Goal: Task Accomplishment & Management: Use online tool/utility

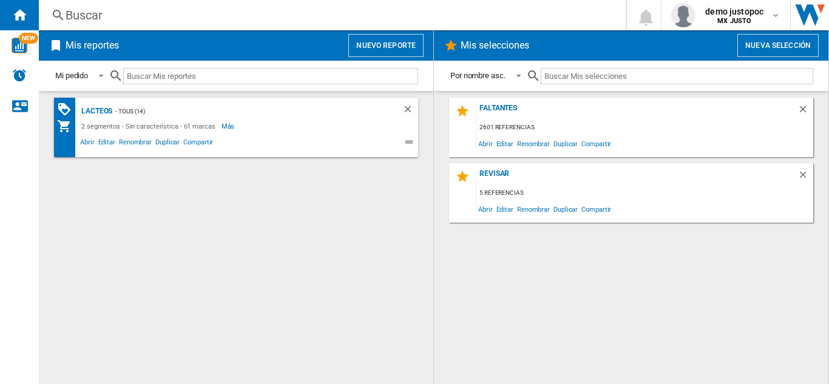
click at [747, 50] on button "Nueva selección" at bounding box center [778, 45] width 81 height 23
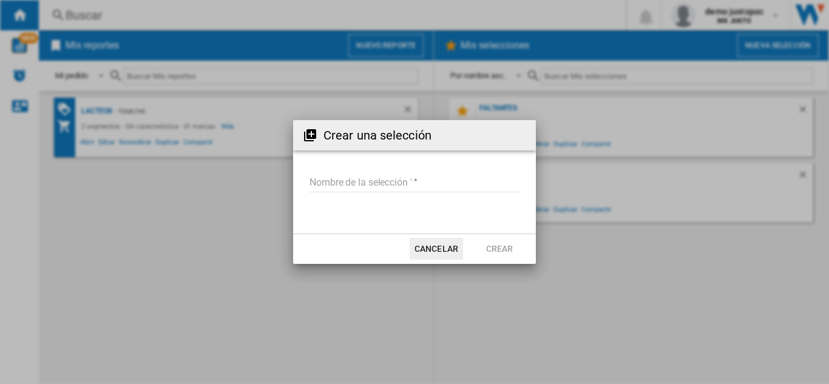
click at [410, 179] on input "Nombre de la selección '" at bounding box center [414, 183] width 211 height 18
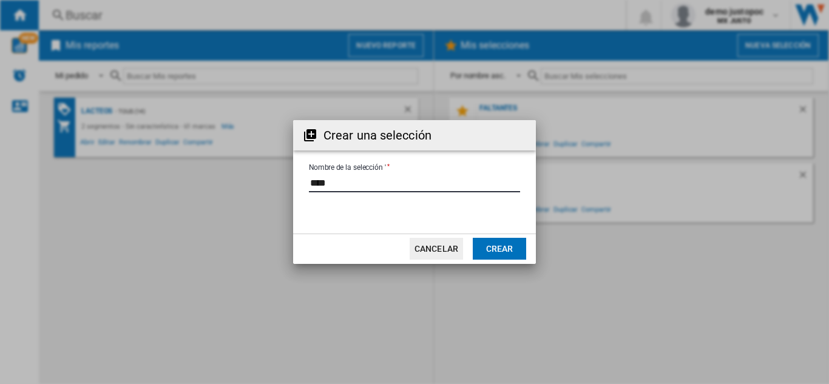
type input "****"
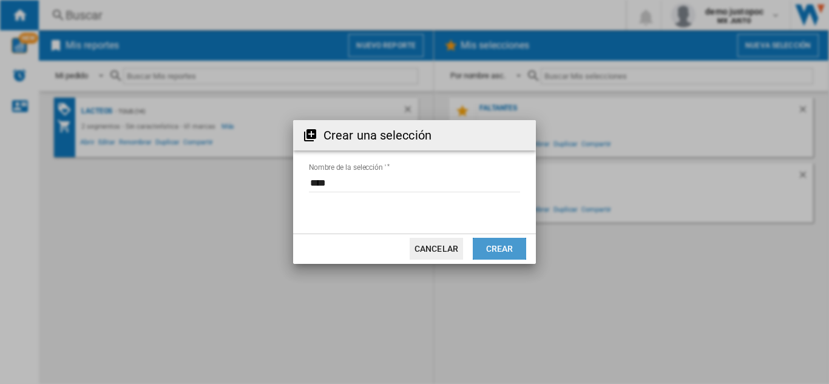
click at [518, 256] on button "Crear" at bounding box center [499, 249] width 53 height 22
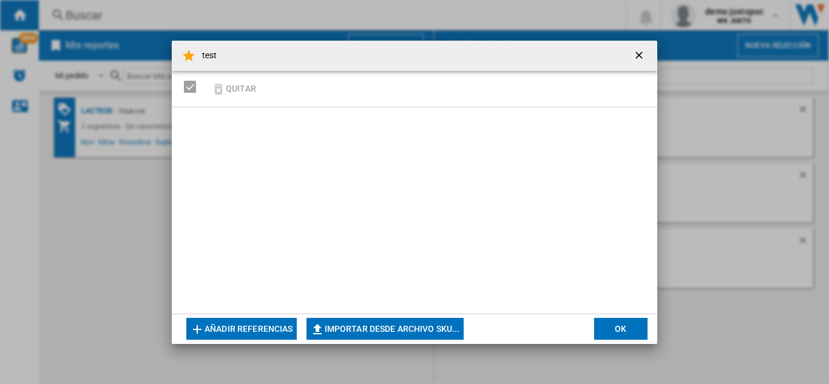
click at [306, 89] on div "Quitar" at bounding box center [415, 89] width 486 height 36
click at [270, 322] on button "Añadir referencias" at bounding box center [241, 329] width 111 height 22
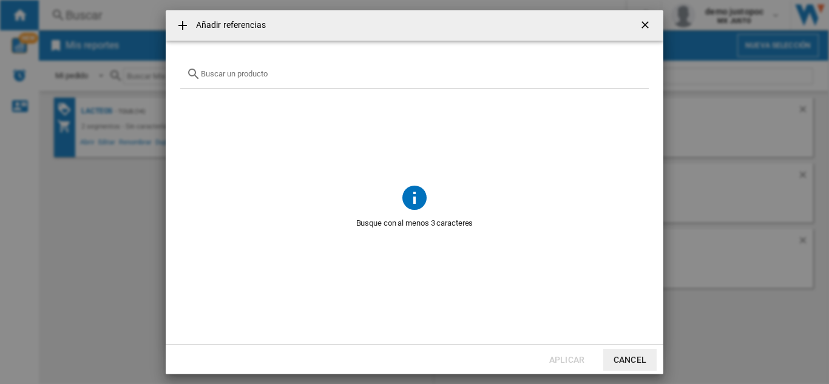
click at [290, 72] on input "text" at bounding box center [422, 73] width 442 height 9
paste input "21863 21904 27883 27881 21903 21859"
drag, startPoint x: 226, startPoint y: 71, endPoint x: 435, endPoint y: 93, distance: 210.0
click at [435, 93] on md-dialog-content "21863 21904 27883 27881 21903 21859 Espere, por favor..." at bounding box center [415, 193] width 498 height 304
type input "21863"
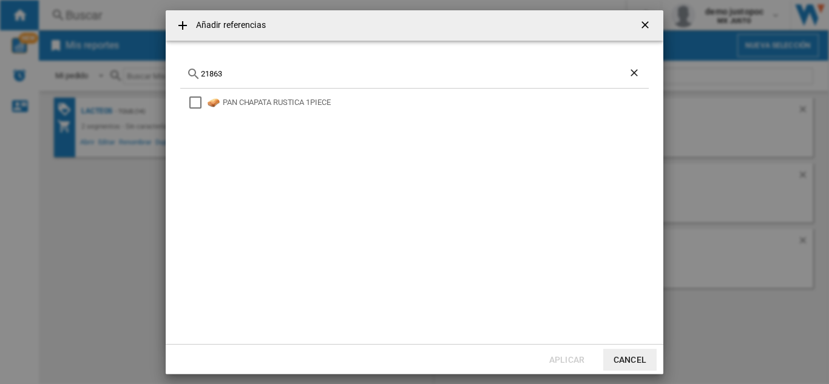
drag, startPoint x: 190, startPoint y: 106, endPoint x: 225, endPoint y: 132, distance: 43.5
click at [190, 107] on div "Select" at bounding box center [195, 103] width 12 height 12
click at [582, 356] on button "Aplicar" at bounding box center [566, 360] width 53 height 22
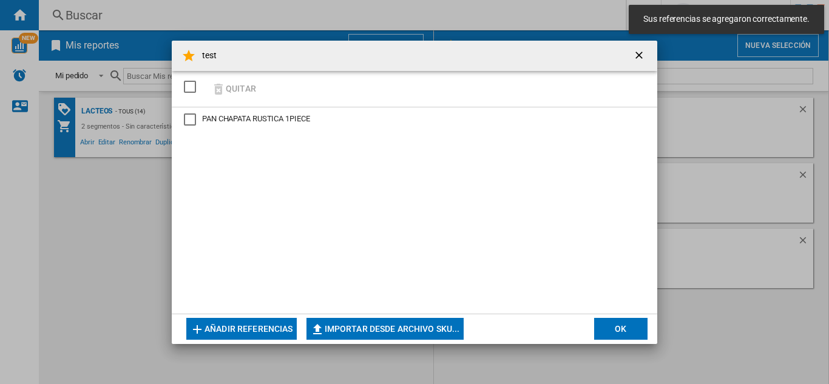
click at [308, 90] on div "Quitar" at bounding box center [415, 89] width 486 height 36
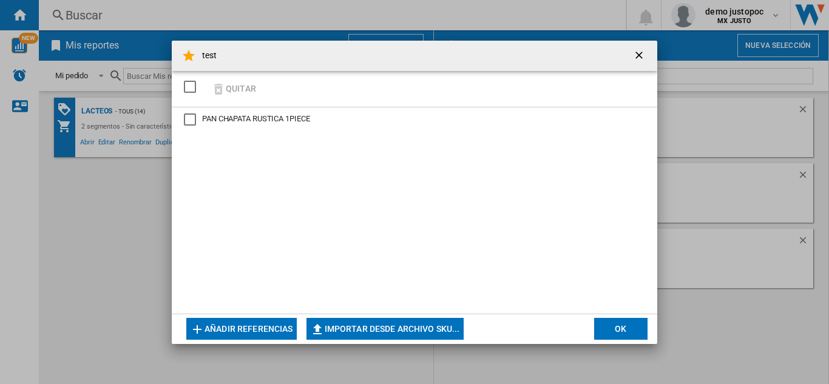
click at [258, 320] on button "Añadir referencias" at bounding box center [241, 329] width 111 height 22
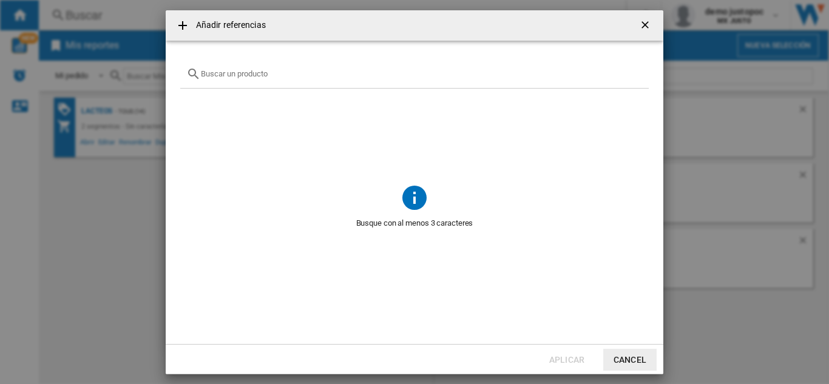
click at [307, 77] on input "{{getI18NText('SELECTIONS.EDITION_POPUP.OPEN_PRODUCTS_POPUP')}} {{::getI18NText…" at bounding box center [422, 73] width 442 height 9
paste input "21904"
type input "21904"
click at [196, 111] on div "CONCHA GOURMET VAINILLA 1PIECE" at bounding box center [414, 209] width 469 height 241
click at [186, 101] on div "CONCHA GOURMET VAINILLA 1PIECE" at bounding box center [414, 209] width 469 height 241
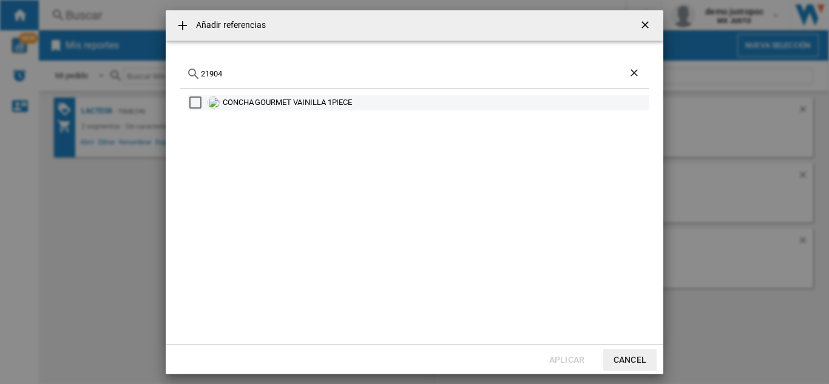
click at [192, 101] on div "CONCHA GOURMET VAINILLA 1PIECE" at bounding box center [418, 103] width 461 height 16
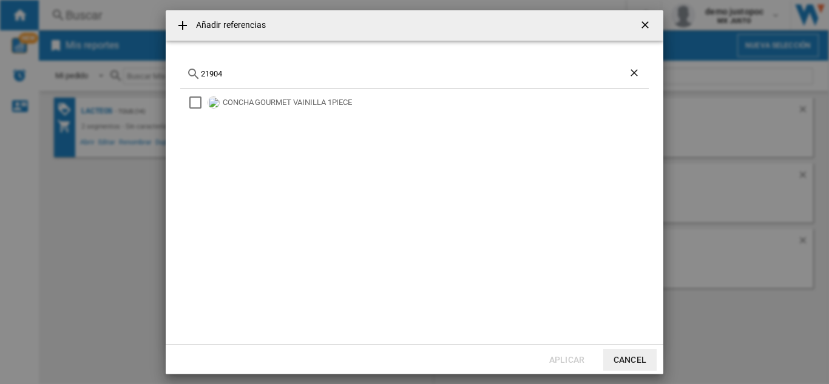
drag, startPoint x: 199, startPoint y: 105, endPoint x: 192, endPoint y: 117, distance: 14.2
click at [199, 106] on div "Select" at bounding box center [195, 103] width 12 height 12
click at [542, 361] on button "Aplicar" at bounding box center [566, 360] width 53 height 22
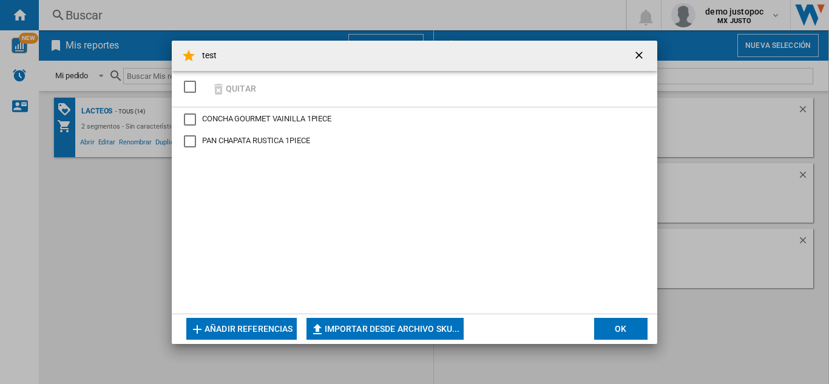
click at [287, 89] on div "Quitar" at bounding box center [415, 89] width 486 height 36
click at [264, 327] on button "Añadir referencias" at bounding box center [241, 329] width 111 height 22
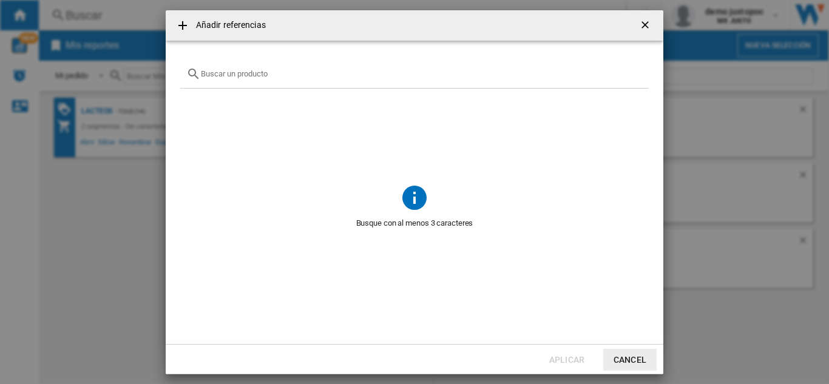
click at [361, 85] on div "{{getI18NText('SELECTIONS.EDITION_POPUP.OPEN_PRODUCTS_POPUP')}} {{::getI18NText…" at bounding box center [414, 74] width 469 height 29
click at [359, 83] on div "{{getI18NText('SELECTIONS.EDITION_POPUP.OPEN_PRODUCTS_POPUP')}} {{::getI18NText…" at bounding box center [414, 74] width 469 height 29
click at [347, 80] on div "{{getI18NText('SELECTIONS.EDITION_POPUP.OPEN_PRODUCTS_POPUP')}} {{::getI18NText…" at bounding box center [414, 74] width 469 height 29
click at [336, 75] on input "{{getI18NText('SELECTIONS.EDITION_POPUP.OPEN_PRODUCTS_POPUP')}} {{::getI18NText…" at bounding box center [422, 73] width 442 height 9
paste input "27883"
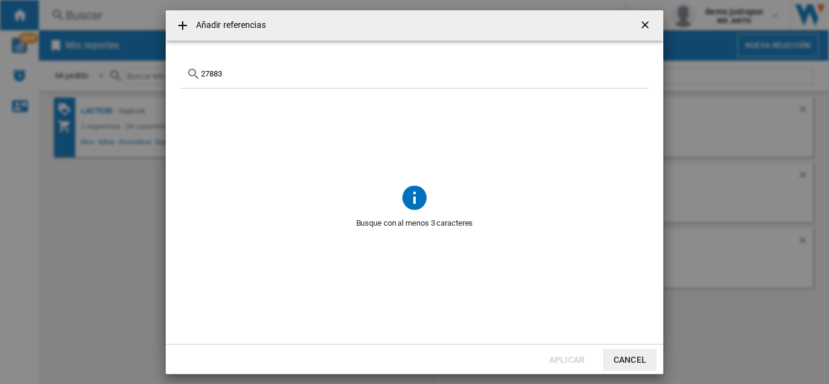
type input "27883"
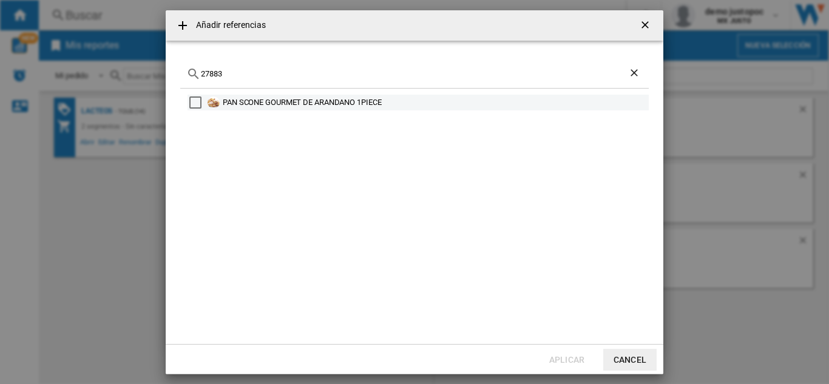
click at [200, 107] on div "Select" at bounding box center [195, 103] width 12 height 12
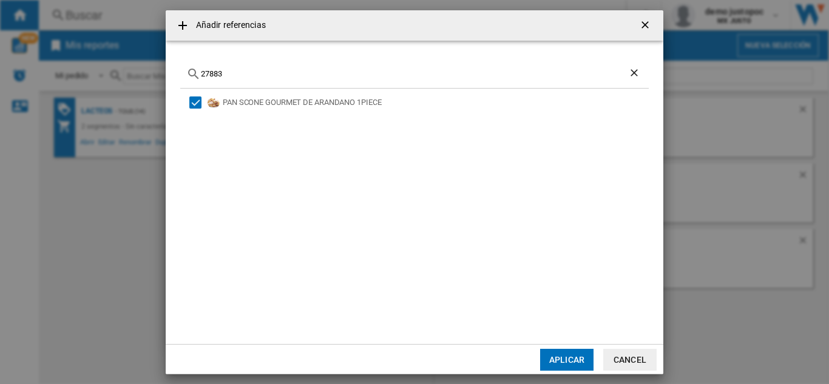
click at [553, 360] on button "Aplicar" at bounding box center [566, 360] width 53 height 22
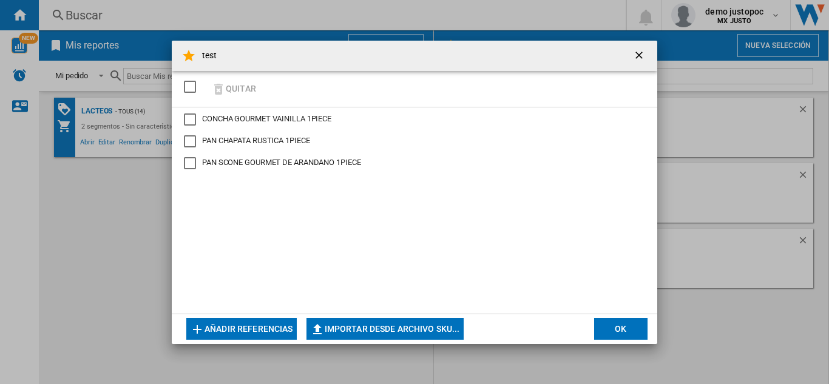
drag, startPoint x: 240, startPoint y: 305, endPoint x: 247, endPoint y: 320, distance: 16.6
click at [240, 305] on div "CONCHA GOURMET VAINILLA 1PIECE PAN CHAPATA RUSTICA 1PIECE PAN SCONE GOURMET DE …" at bounding box center [415, 210] width 486 height 206
click at [247, 320] on button "Añadir referencias" at bounding box center [241, 329] width 111 height 22
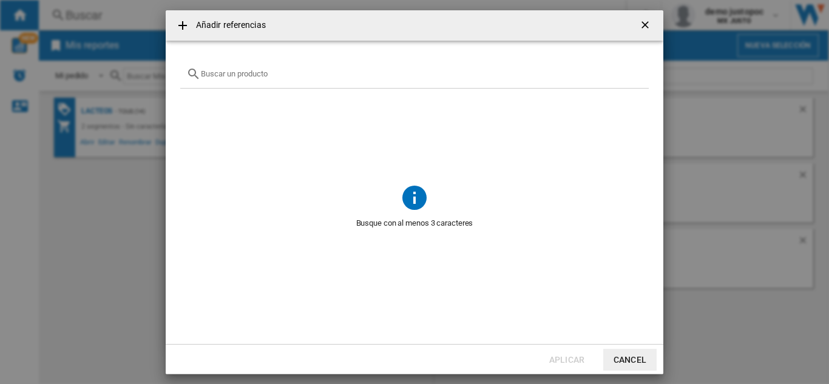
click at [307, 81] on div "{{getI18NText('SELECTIONS.EDITION_POPUP.OPEN_PRODUCTS_POPUP')}} {{::getI18NText…" at bounding box center [414, 74] width 469 height 29
click at [304, 78] on div "{{getI18NText('SELECTIONS.EDITION_POPUP.OPEN_PRODUCTS_POPUP')}} {{::getI18NText…" at bounding box center [414, 74] width 469 height 29
click at [303, 78] on div "{{getI18NText('SELECTIONS.EDITION_POPUP.OPEN_PRODUCTS_POPUP')}} {{::getI18NText…" at bounding box center [414, 74] width 469 height 29
click at [299, 75] on input "{{getI18NText('SELECTIONS.EDITION_POPUP.OPEN_PRODUCTS_POPUP')}} {{::getI18NText…" at bounding box center [422, 73] width 442 height 9
paste input "27881"
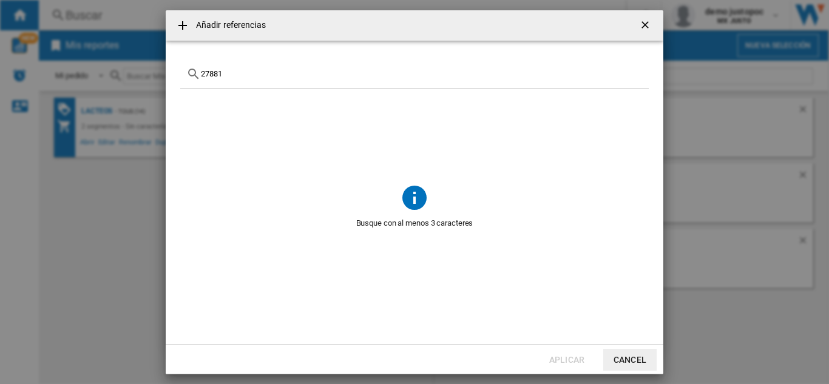
type input "27881"
drag, startPoint x: 197, startPoint y: 100, endPoint x: 212, endPoint y: 117, distance: 22.8
click at [197, 101] on div "Select" at bounding box center [195, 103] width 12 height 12
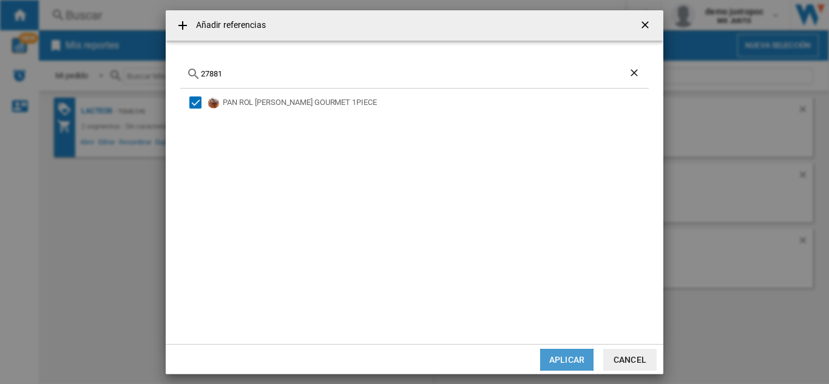
click at [574, 366] on button "Aplicar" at bounding box center [566, 360] width 53 height 22
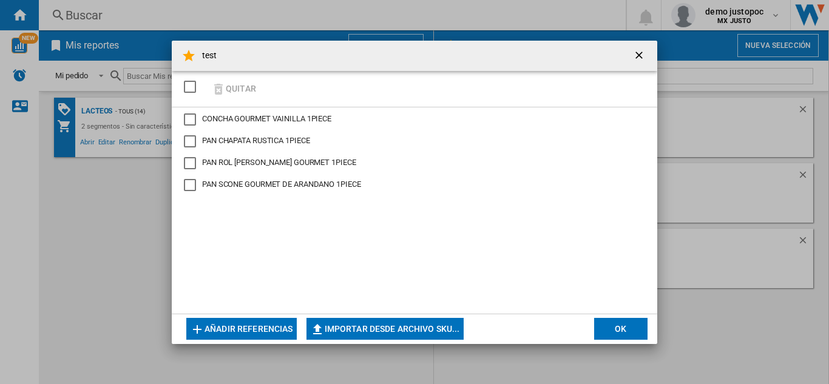
drag, startPoint x: 243, startPoint y: 318, endPoint x: 243, endPoint y: 325, distance: 7.3
click at [243, 324] on md-dialog-actions "Añadir referencias Importar desde archivo SKU... Importar manualmente... OK" at bounding box center [415, 329] width 486 height 30
click at [247, 330] on button "Añadir referencias" at bounding box center [241, 329] width 111 height 22
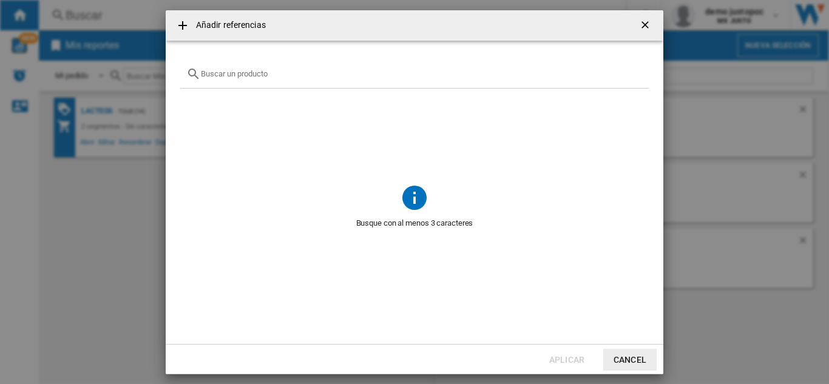
click at [315, 83] on div "{{getI18NText('SELECTIONS.EDITION_POPUP.OPEN_PRODUCTS_POPUP')}} {{::getI18NText…" at bounding box center [414, 74] width 469 height 29
click at [301, 75] on input "{{getI18NText('SELECTIONS.EDITION_POPUP.OPEN_PRODUCTS_POPUP')}} {{::getI18NText…" at bounding box center [422, 73] width 442 height 9
paste input "21903"
type input "21903"
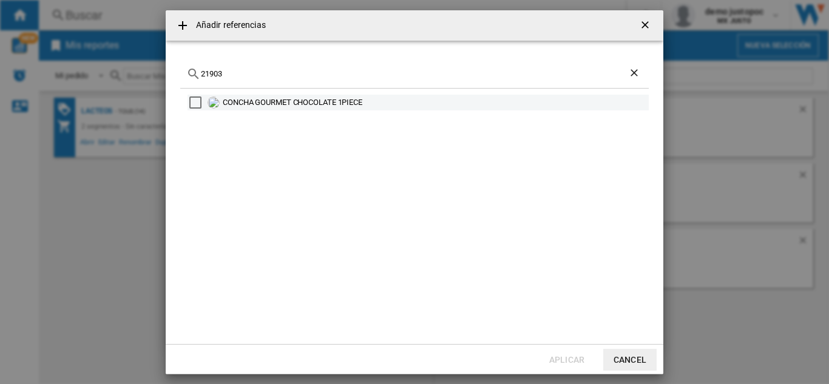
click at [192, 107] on div "Select" at bounding box center [195, 103] width 12 height 12
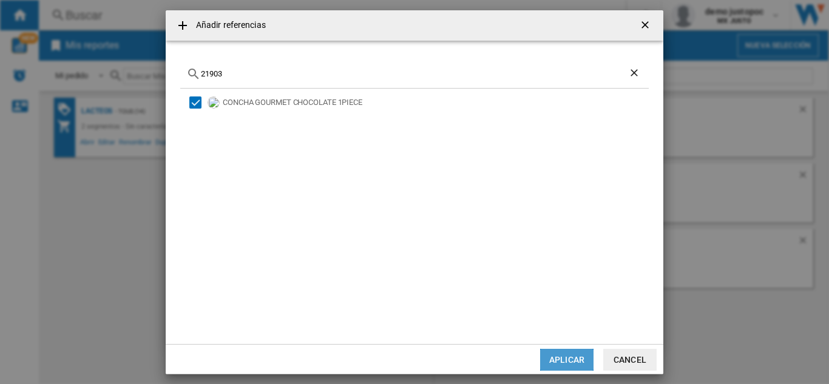
click at [563, 355] on button "Aplicar" at bounding box center [566, 360] width 53 height 22
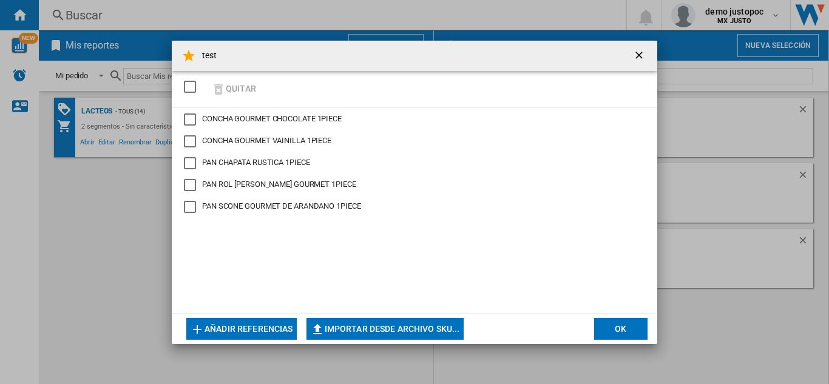
click at [244, 333] on button "Añadir referencias" at bounding box center [241, 329] width 111 height 22
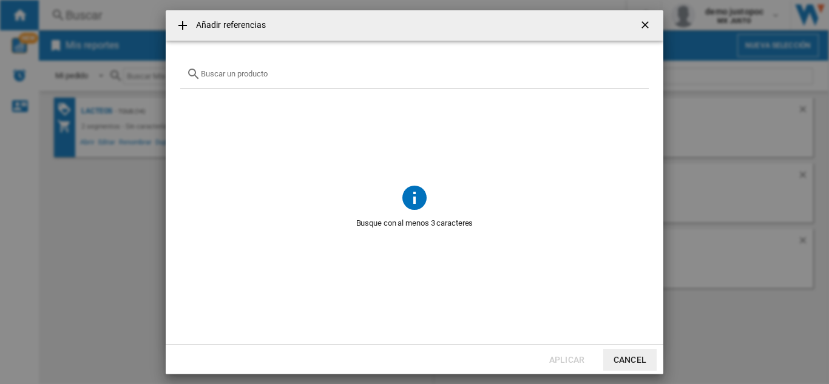
click at [343, 80] on div "{{getI18NText('SELECTIONS.EDITION_POPUP.OPEN_PRODUCTS_POPUP')}} {{::getI18NText…" at bounding box center [414, 74] width 469 height 29
click at [332, 78] on div "{{getI18NText('SELECTIONS.EDITION_POPUP.OPEN_PRODUCTS_POPUP')}} {{::getI18NText…" at bounding box center [414, 74] width 469 height 29
click at [316, 78] on input "{{getI18NText('SELECTIONS.EDITION_POPUP.OPEN_PRODUCTS_POPUP')}} {{::getI18NText…" at bounding box center [422, 73] width 442 height 9
paste input "21859"
type input "21859"
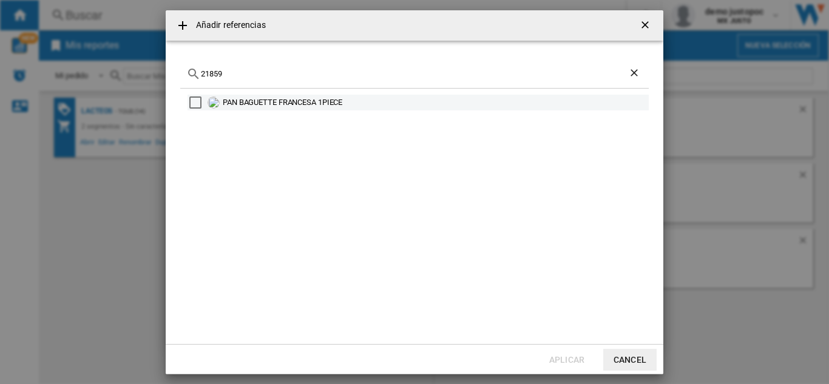
click at [208, 101] on img "{{getI18NText('SELECTIONS.EDITION_POPUP.OPEN_PRODUCTS_POPUP')}} {{::getI18NText…" at bounding box center [214, 103] width 12 height 12
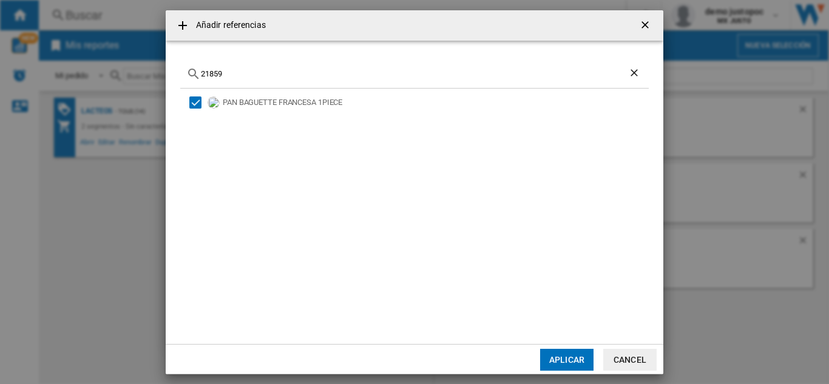
click at [560, 358] on button "Aplicar" at bounding box center [566, 360] width 53 height 22
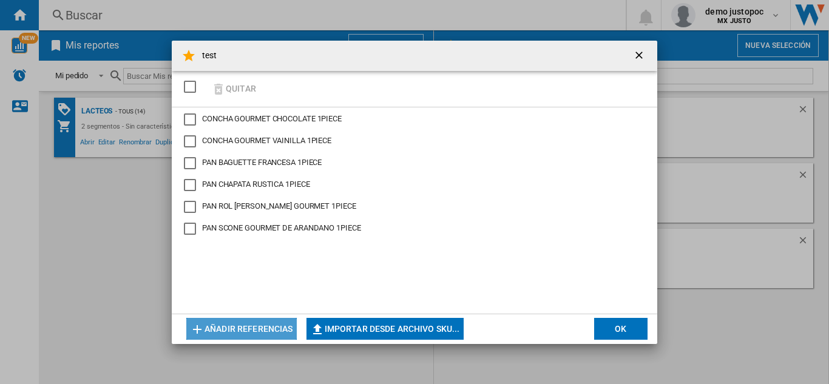
click at [277, 324] on button "Añadir referencias" at bounding box center [241, 329] width 111 height 22
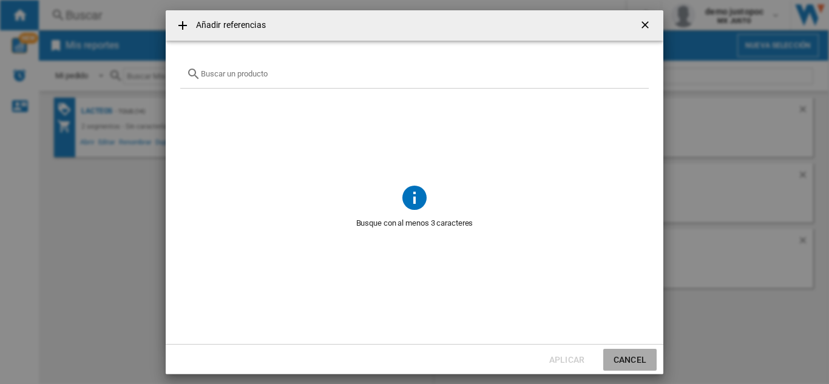
click at [635, 355] on button "Cancel" at bounding box center [630, 360] width 53 height 22
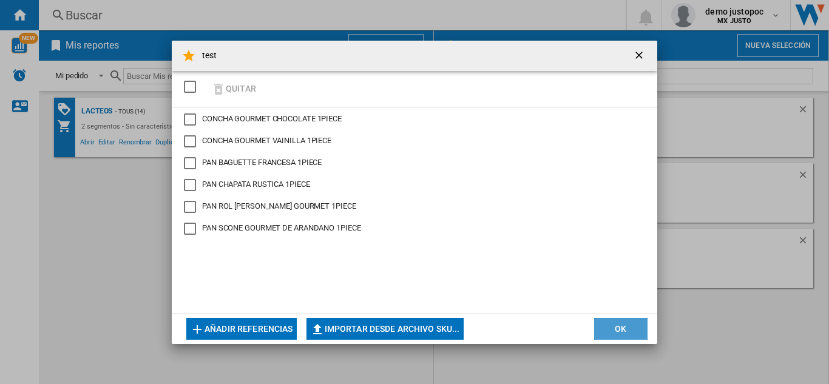
click at [611, 324] on button "OK" at bounding box center [620, 329] width 53 height 22
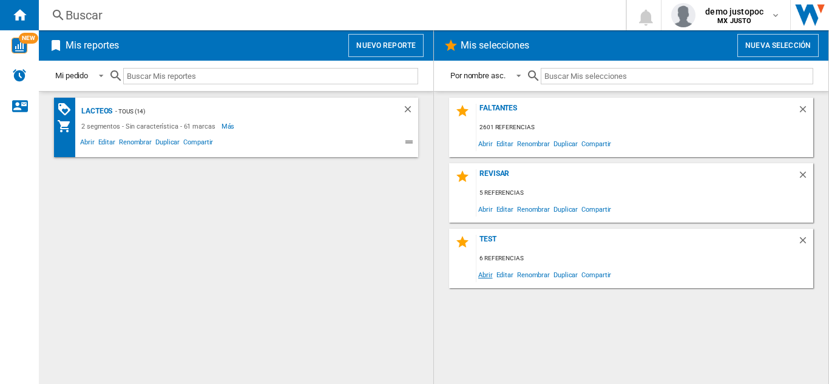
click at [485, 277] on span "Abrir" at bounding box center [486, 275] width 18 height 16
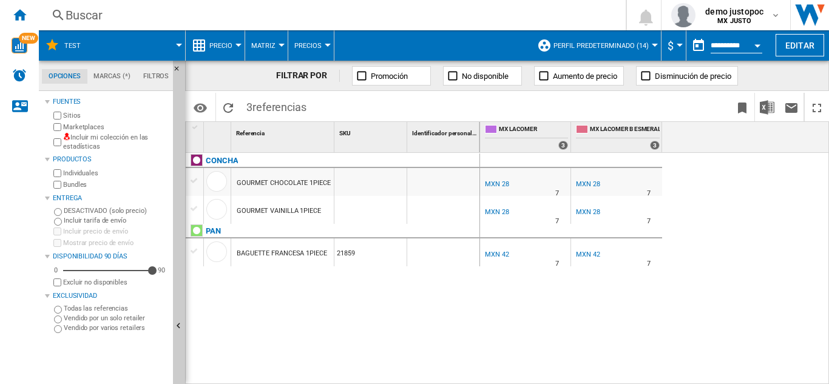
click at [645, 46] on span "Perfil predeterminado (14)" at bounding box center [601, 46] width 95 height 8
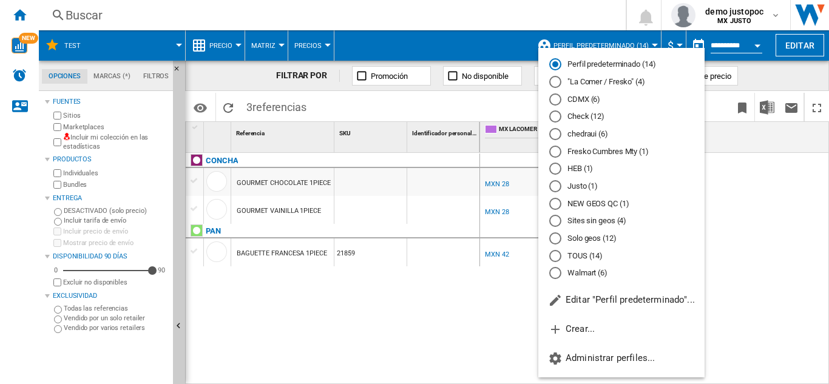
click at [741, 229] on md-backdrop at bounding box center [414, 192] width 829 height 384
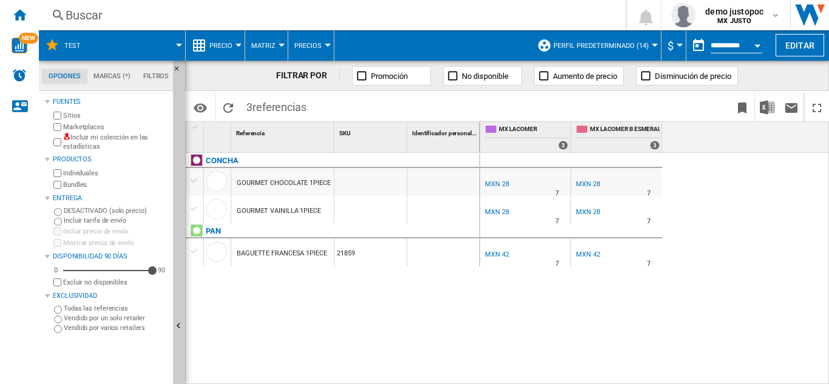
click at [588, 181] on div "MXN 28" at bounding box center [588, 184] width 24 height 8
